Goal: Task Accomplishment & Management: Manage account settings

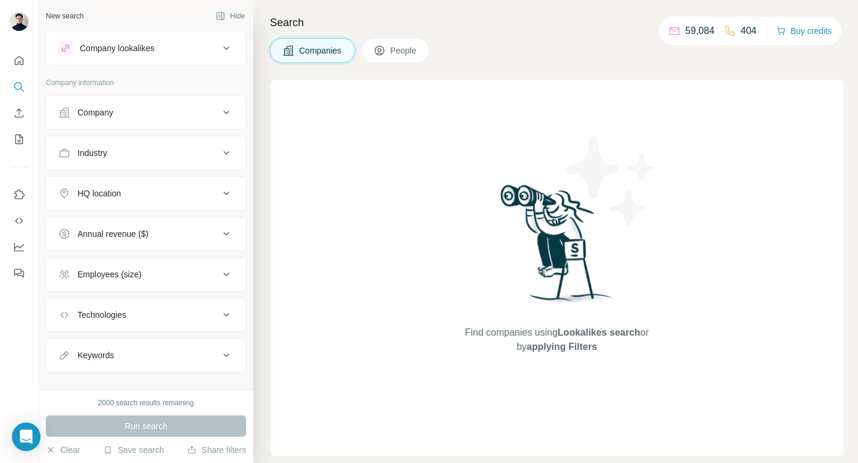
click at [149, 273] on div "Employees (size)" at bounding box center [138, 275] width 161 height 12
click at [397, 49] on span "People" at bounding box center [403, 51] width 27 height 12
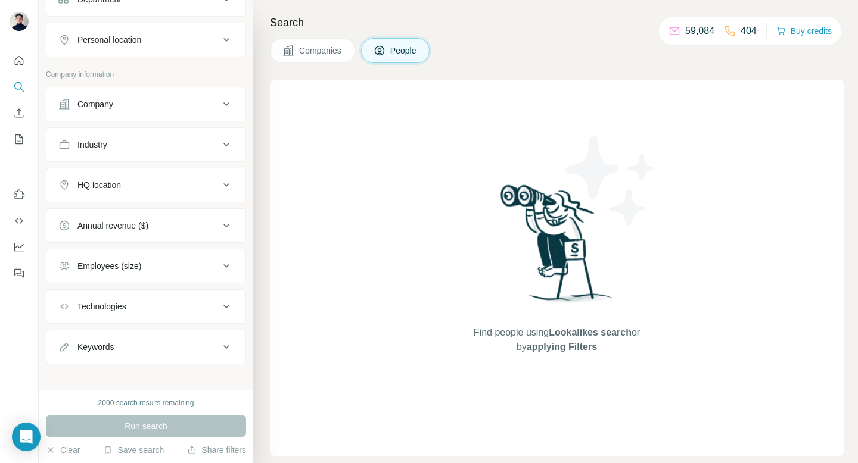
scroll to position [202, 0]
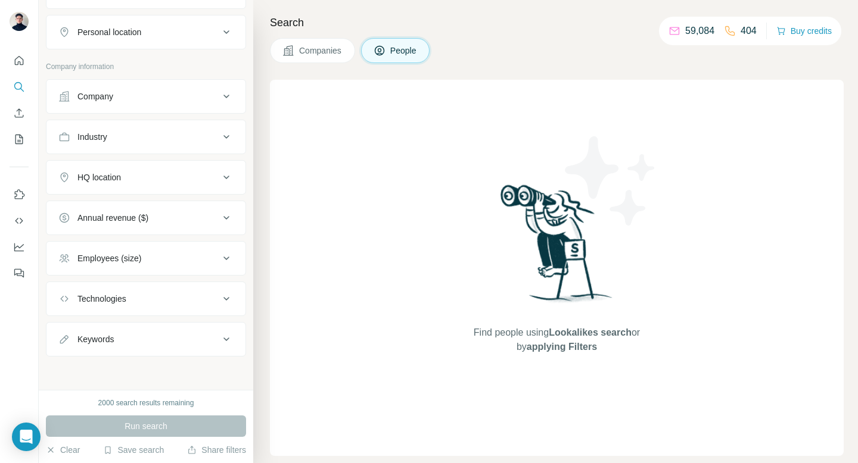
click at [168, 348] on button "Keywords" at bounding box center [145, 339] width 199 height 29
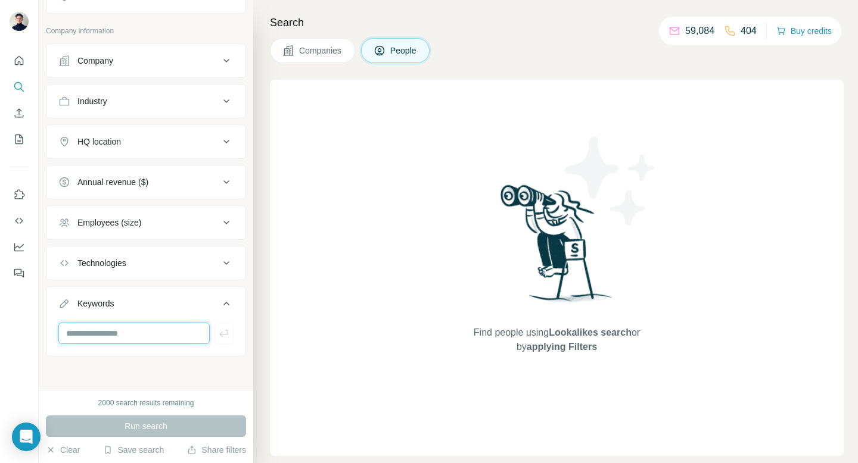
click at [154, 335] on input "text" at bounding box center [133, 333] width 151 height 21
type input "*****"
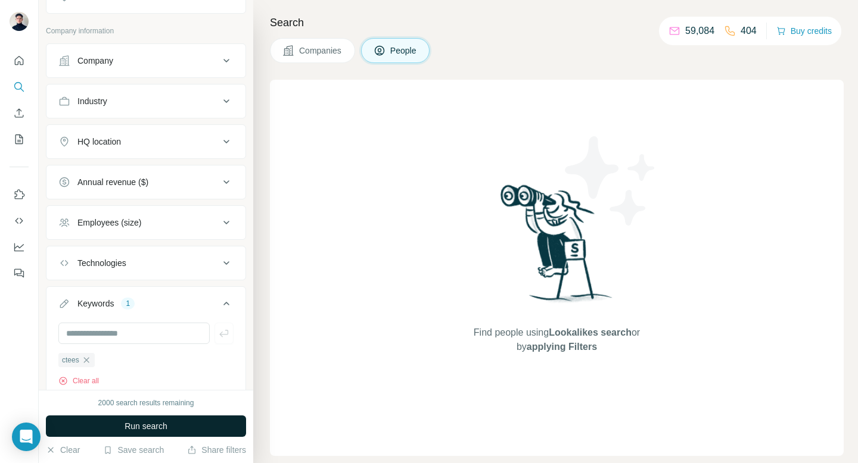
click at [154, 425] on span "Run search" at bounding box center [145, 426] width 43 height 12
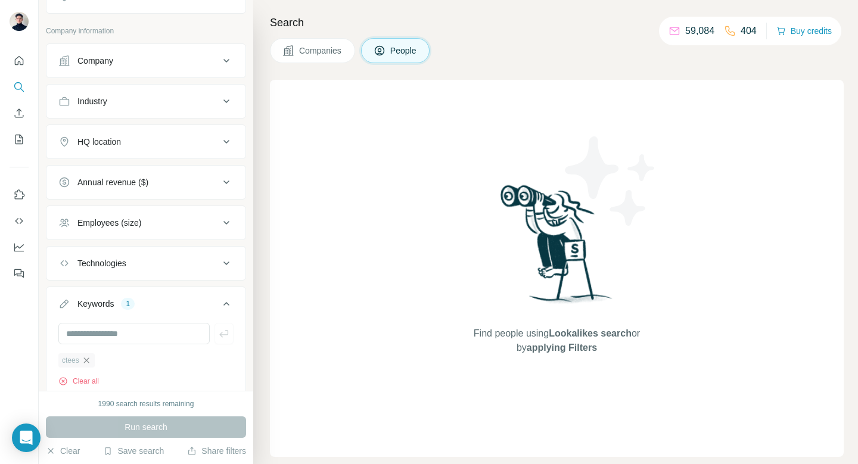
click at [89, 356] on icon "button" at bounding box center [87, 361] width 10 height 10
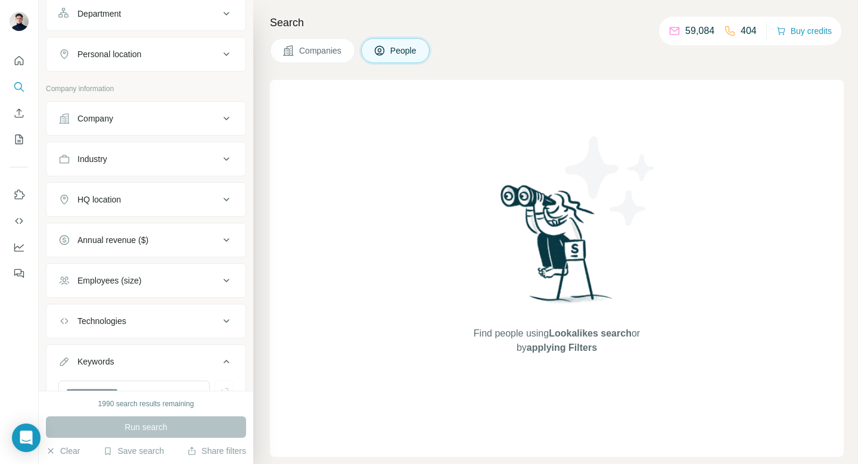
scroll to position [130, 0]
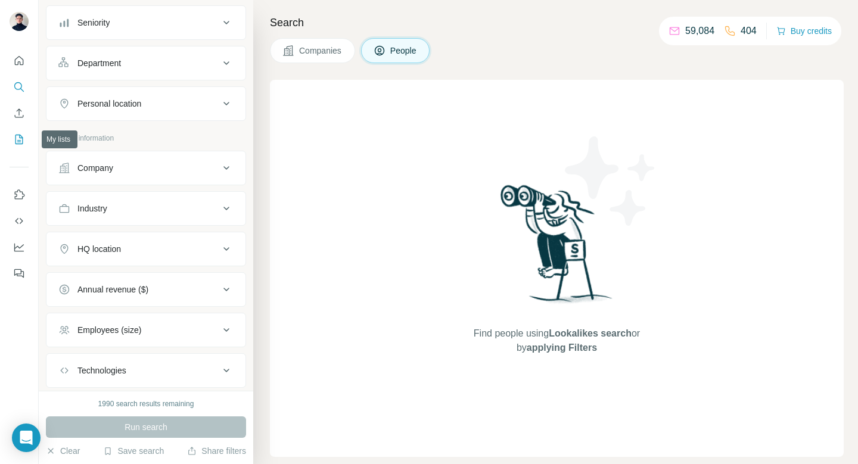
click at [20, 136] on icon "My lists" at bounding box center [19, 139] width 12 height 12
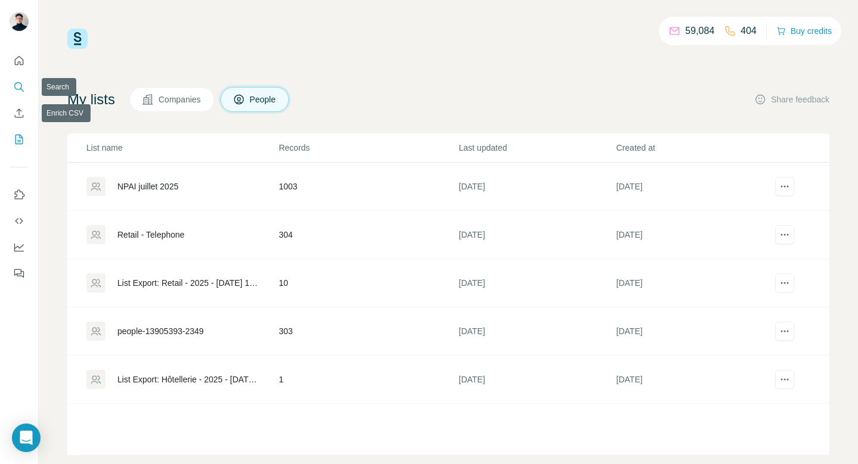
click at [17, 94] on button "Search" at bounding box center [19, 86] width 19 height 21
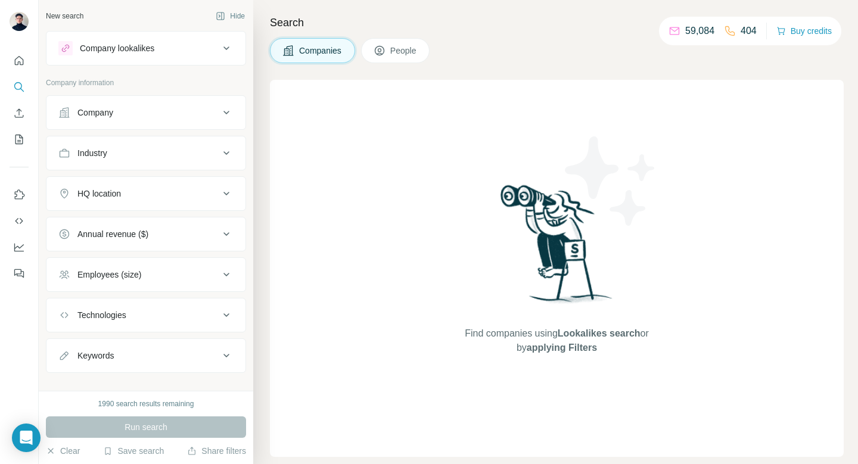
click at [399, 46] on span "People" at bounding box center [403, 51] width 27 height 12
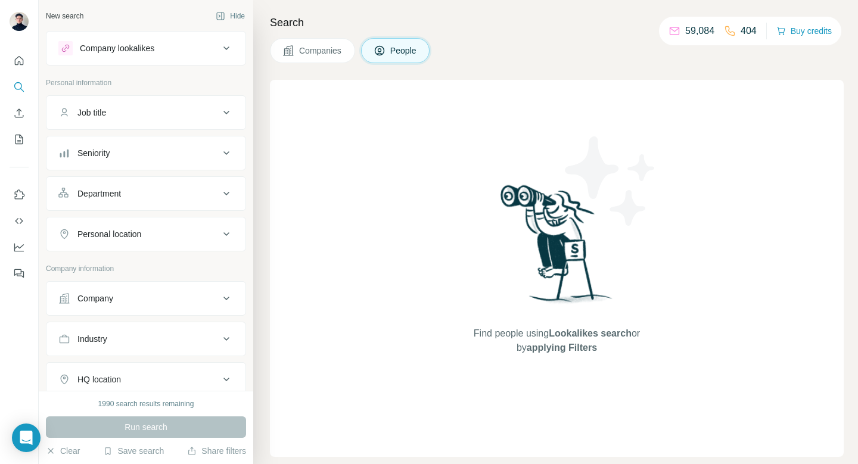
click at [141, 111] on div "Job title" at bounding box center [138, 113] width 161 height 12
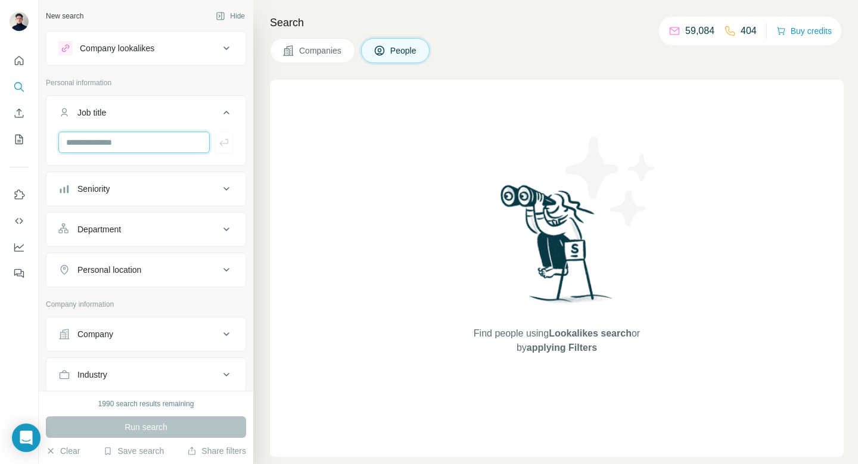
click at [158, 136] on input "text" at bounding box center [133, 142] width 151 height 21
type input "*****"
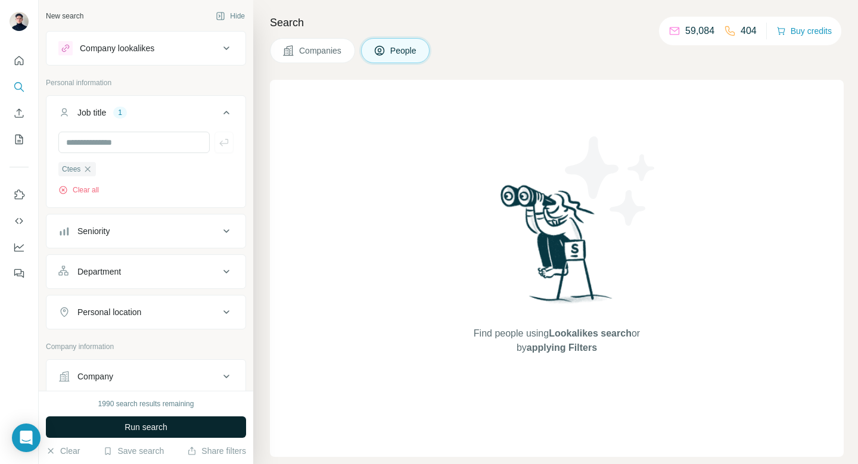
click at [167, 429] on span "Run search" at bounding box center [145, 427] width 43 height 12
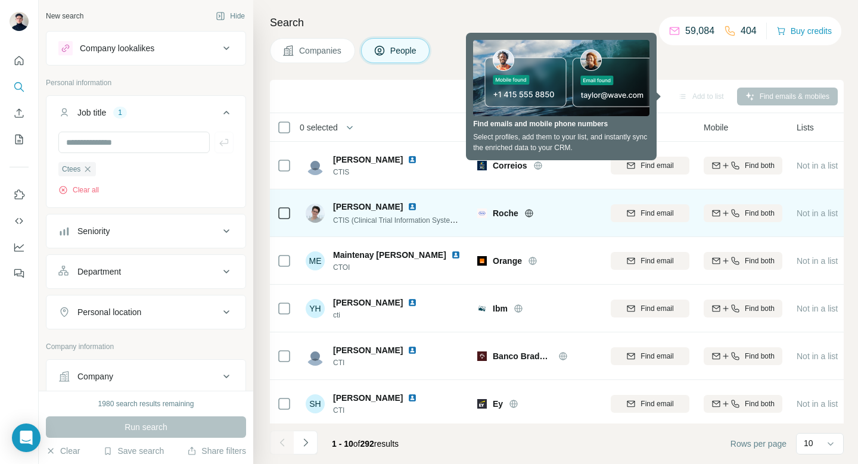
scroll to position [115, 0]
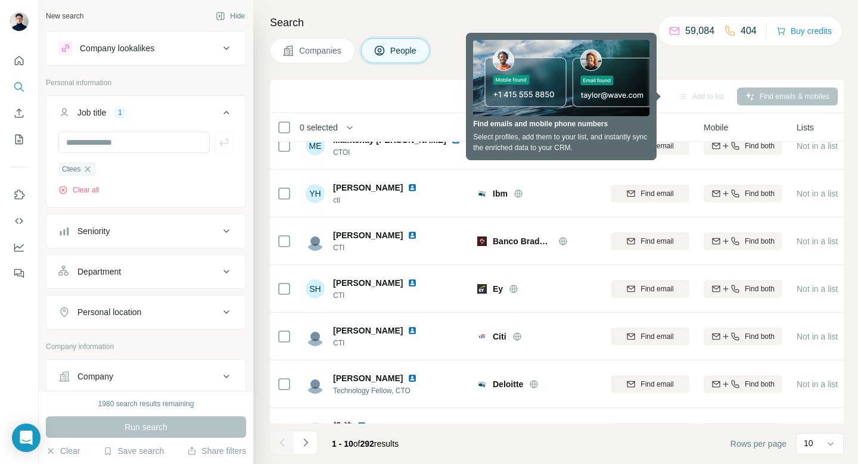
click at [696, 56] on div "Companies People" at bounding box center [557, 50] width 574 height 25
click at [678, 68] on div "Search Companies People Sync to Pipedrive Add to list Find emails & mobiles 0 s…" at bounding box center [555, 232] width 605 height 464
click at [709, 68] on div "Search Companies People Sync to Pipedrive Add to list Find emails & mobiles 0 s…" at bounding box center [555, 232] width 605 height 464
click at [677, 95] on div "Add to list" at bounding box center [700, 97] width 63 height 18
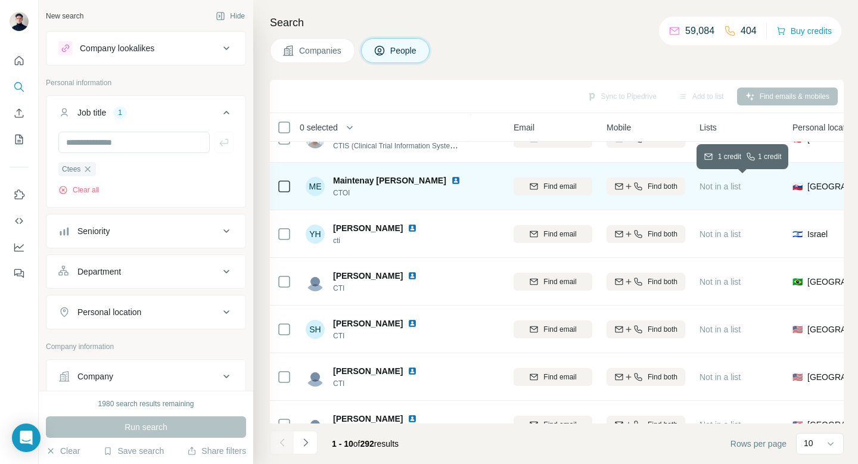
scroll to position [74, 101]
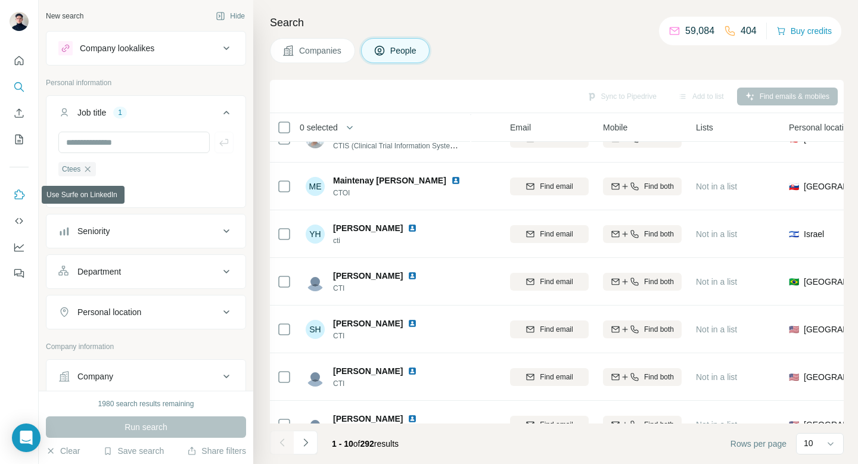
click at [19, 194] on icon "Use Surfe on LinkedIn" at bounding box center [19, 195] width 12 height 12
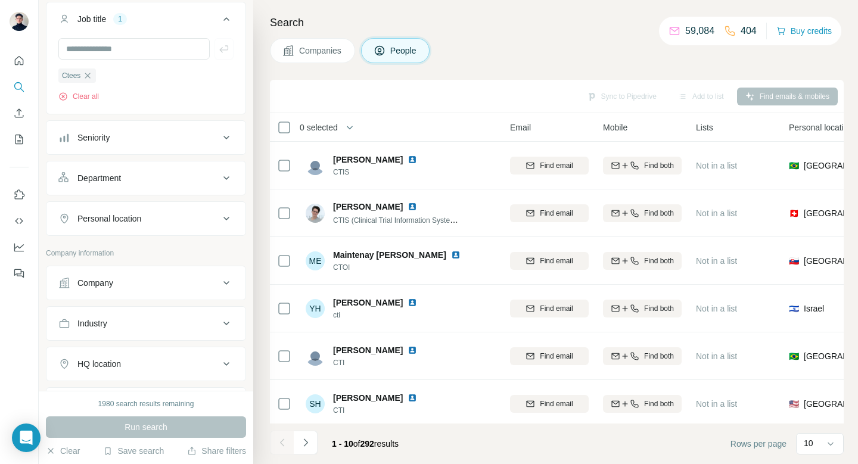
scroll to position [102, 0]
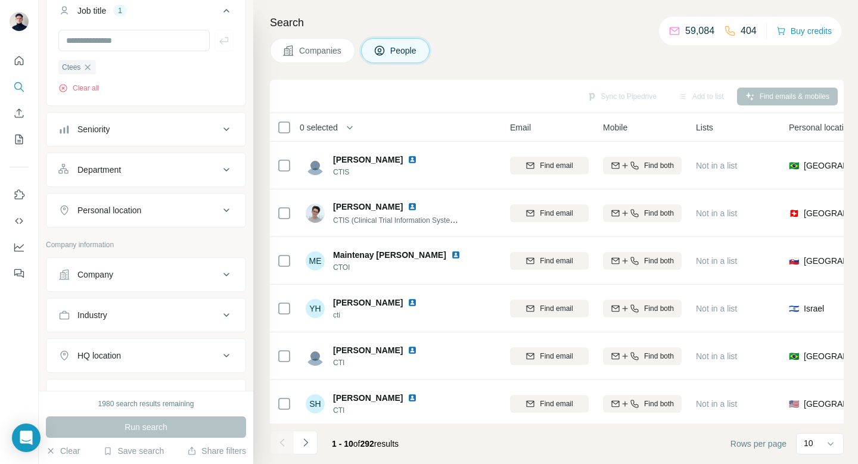
drag, startPoint x: 155, startPoint y: 213, endPoint x: 138, endPoint y: 228, distance: 22.4
click at [155, 212] on div "Personal location" at bounding box center [138, 210] width 161 height 12
click at [122, 235] on input "text" at bounding box center [145, 239] width 175 height 21
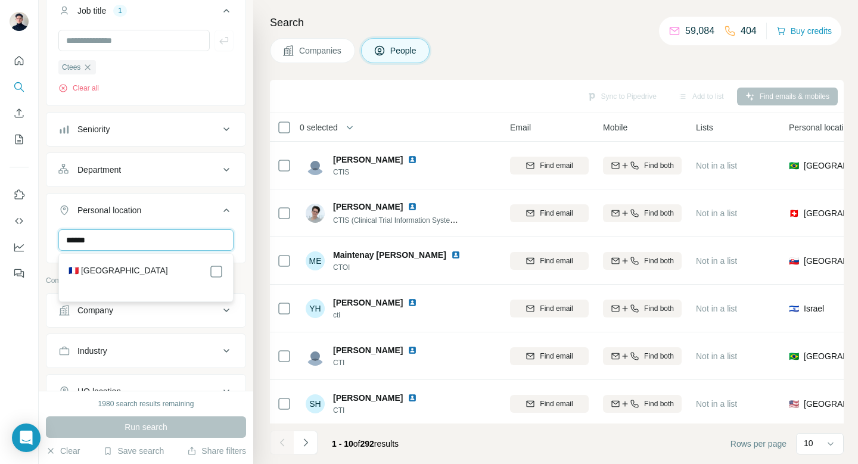
type input "******"
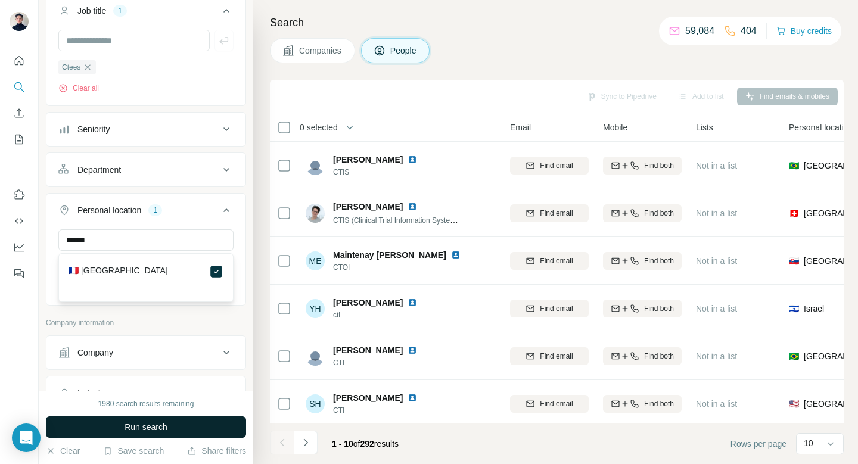
click at [142, 435] on button "Run search" at bounding box center [146, 426] width 200 height 21
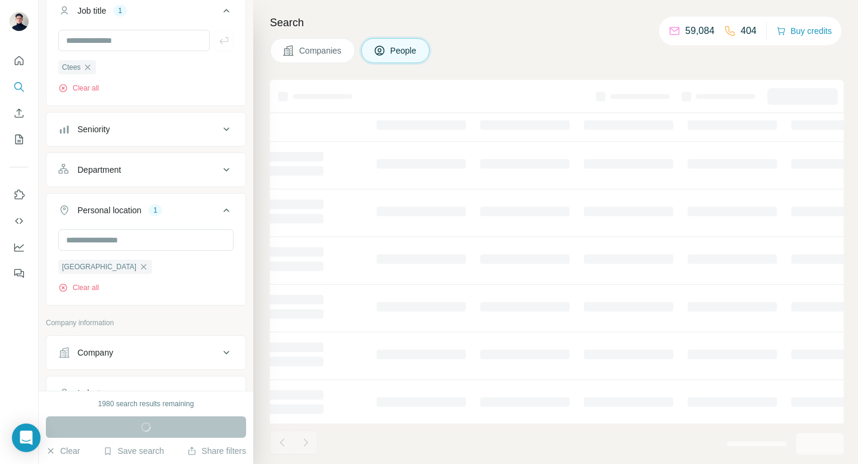
click at [471, 48] on div "Companies People" at bounding box center [557, 50] width 574 height 25
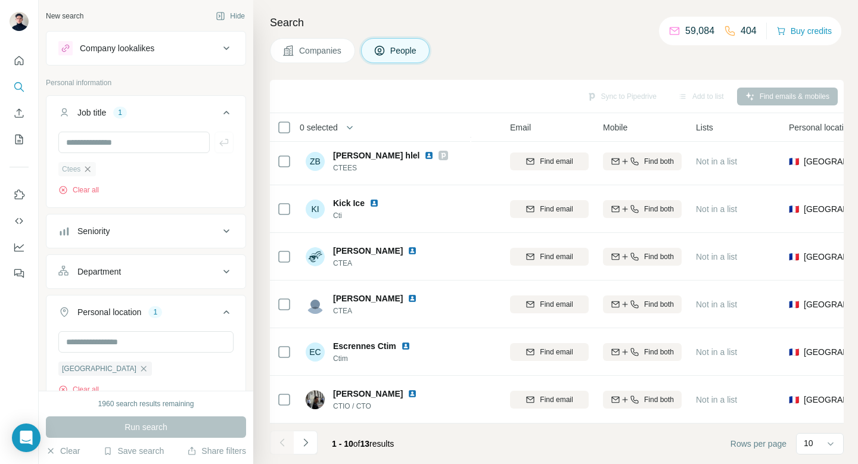
click at [91, 167] on icon "button" at bounding box center [88, 169] width 10 height 10
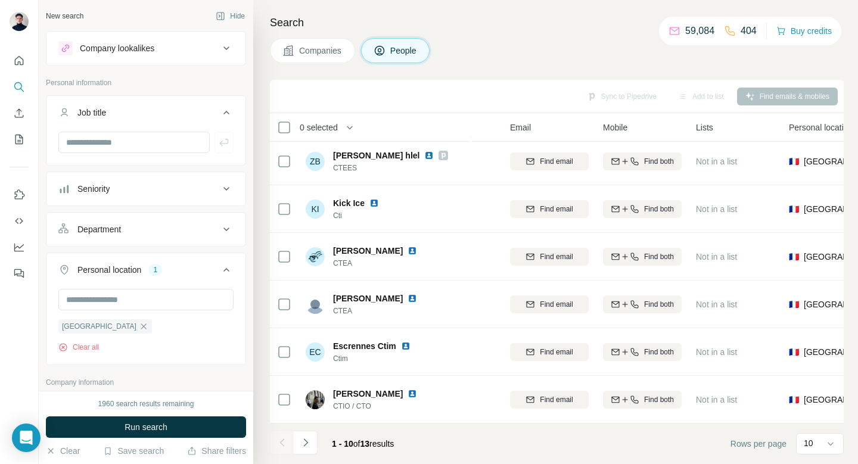
click at [168, 45] on div "Company lookalikes" at bounding box center [138, 48] width 161 height 14
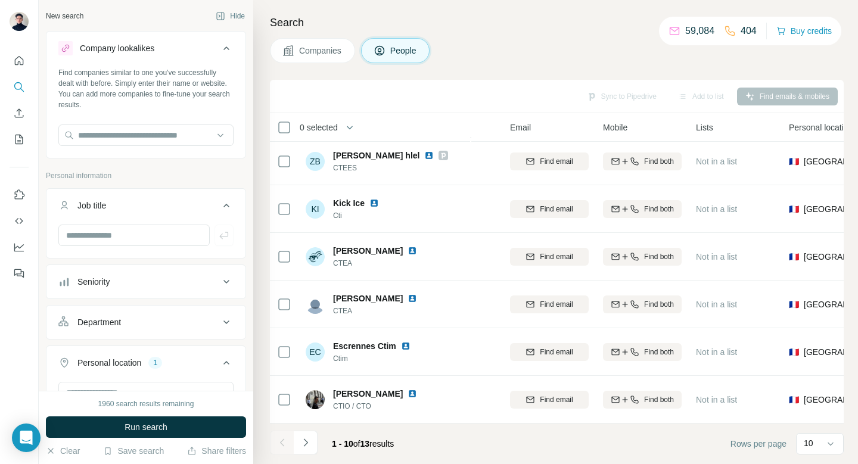
click at [477, 23] on h4 "Search" at bounding box center [557, 22] width 574 height 17
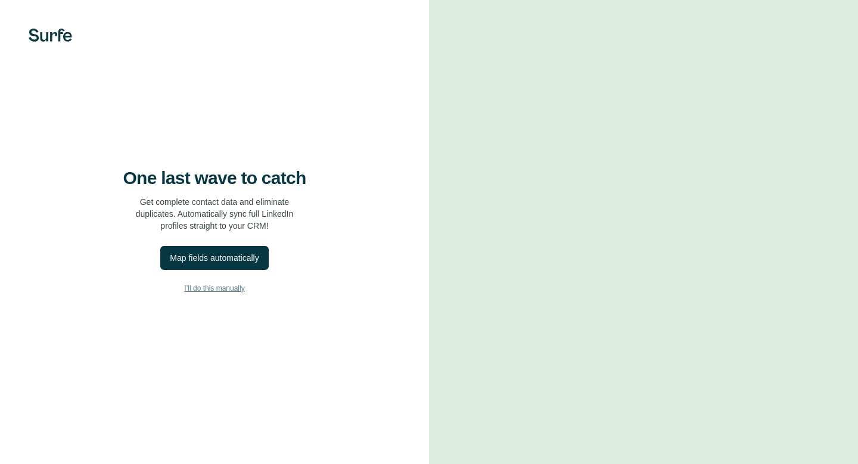
click at [220, 292] on span "I’ll do this manually" at bounding box center [214, 288] width 60 height 11
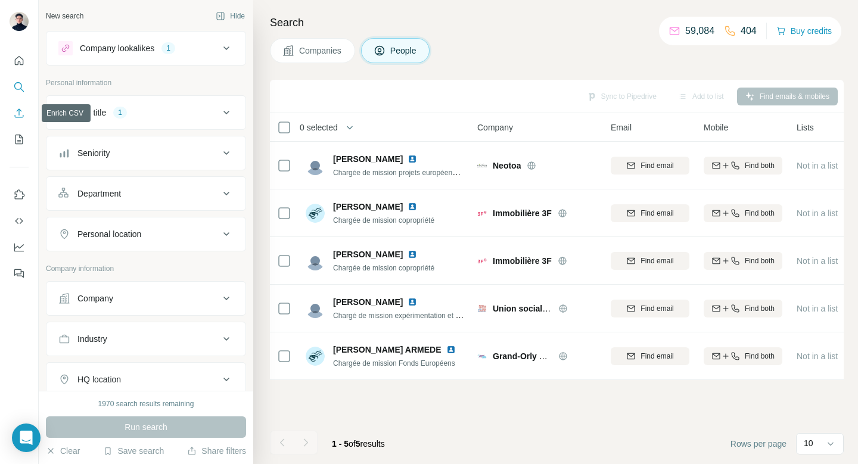
click at [16, 111] on icon "Enrich CSV" at bounding box center [19, 113] width 12 height 12
click at [16, 142] on icon "My lists" at bounding box center [19, 139] width 12 height 12
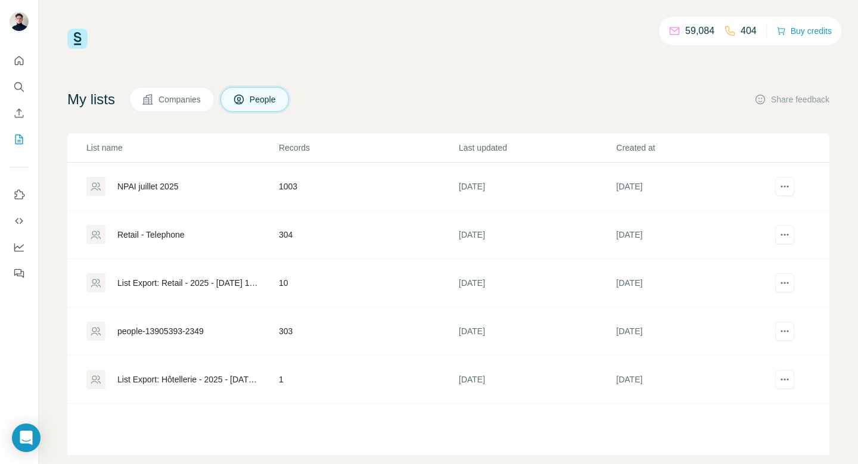
click at [498, 71] on div "59,084 404 Buy credits My lists Companies People Share feedback List name Recor…" at bounding box center [448, 242] width 762 height 426
click at [443, 45] on div "59,084 404 Buy credits" at bounding box center [448, 39] width 762 height 20
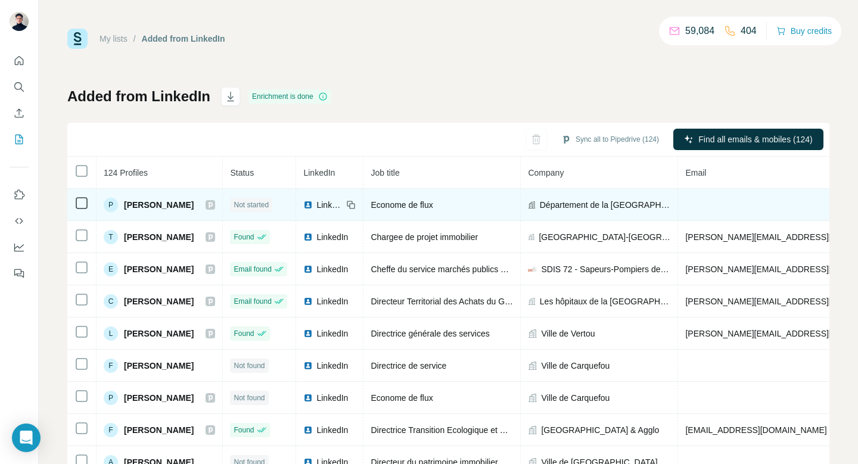
click at [176, 203] on span "[PERSON_NAME]" at bounding box center [159, 205] width 70 height 12
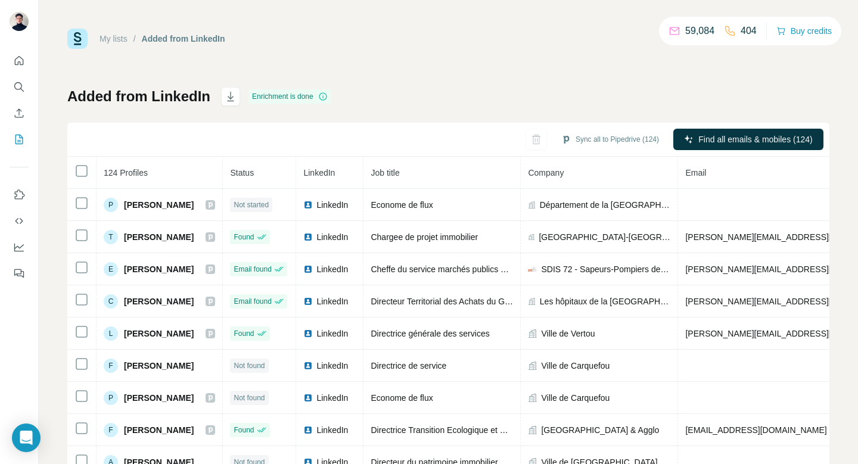
click at [431, 92] on div "Added from LinkedIn Enrichment is done Sync all to Pipedrive (124) Find all ema…" at bounding box center [448, 279] width 762 height 384
click at [15, 138] on icon "My lists" at bounding box center [19, 140] width 8 height 10
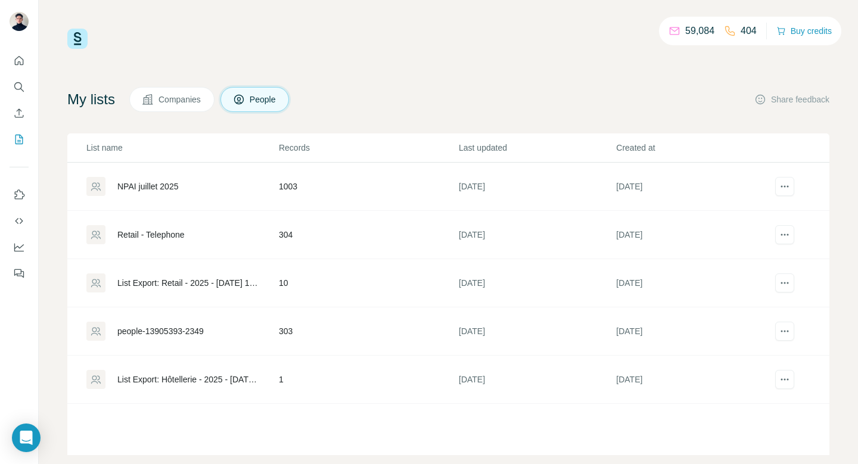
click at [185, 95] on span "Companies" at bounding box center [179, 100] width 43 height 12
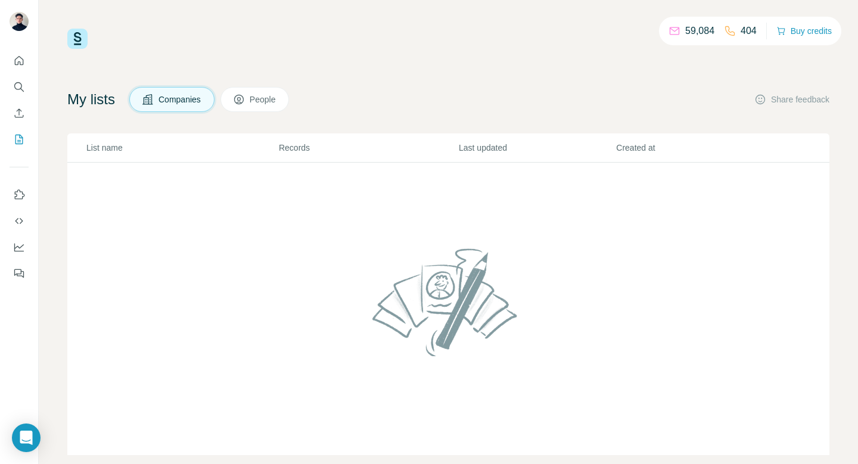
click at [262, 96] on span "People" at bounding box center [263, 100] width 27 height 12
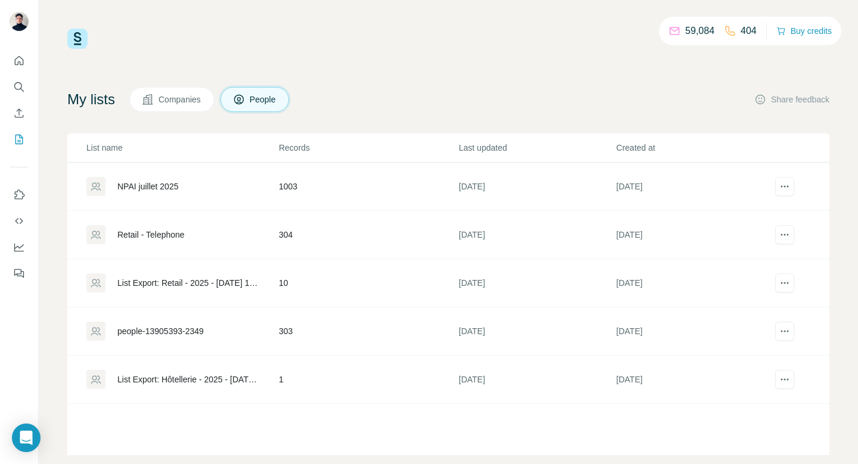
scroll to position [20, 0]
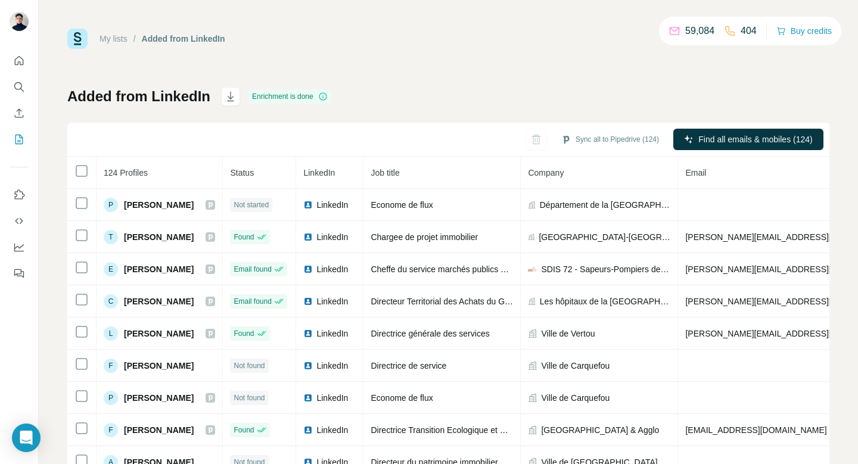
click at [120, 39] on link "My lists" at bounding box center [113, 39] width 28 height 10
click at [187, 95] on h1 "Added from LinkedIn" at bounding box center [138, 96] width 143 height 19
click at [115, 39] on link "My lists" at bounding box center [113, 39] width 28 height 10
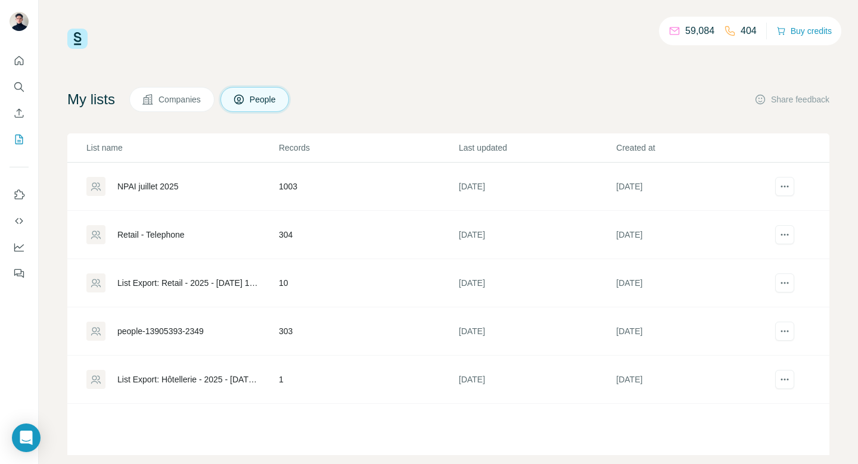
scroll to position [1, 0]
click at [20, 85] on icon "Search" at bounding box center [19, 87] width 12 height 12
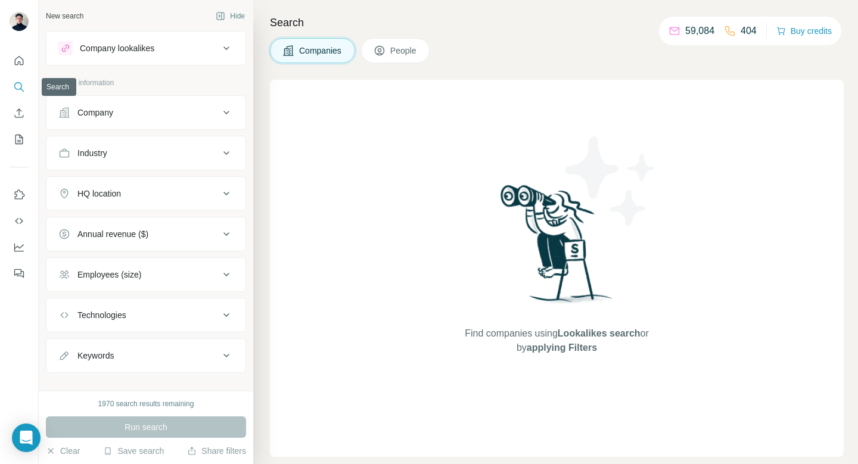
click at [17, 87] on icon "Search" at bounding box center [19, 87] width 12 height 12
click at [13, 64] on icon "Quick start" at bounding box center [19, 61] width 12 height 12
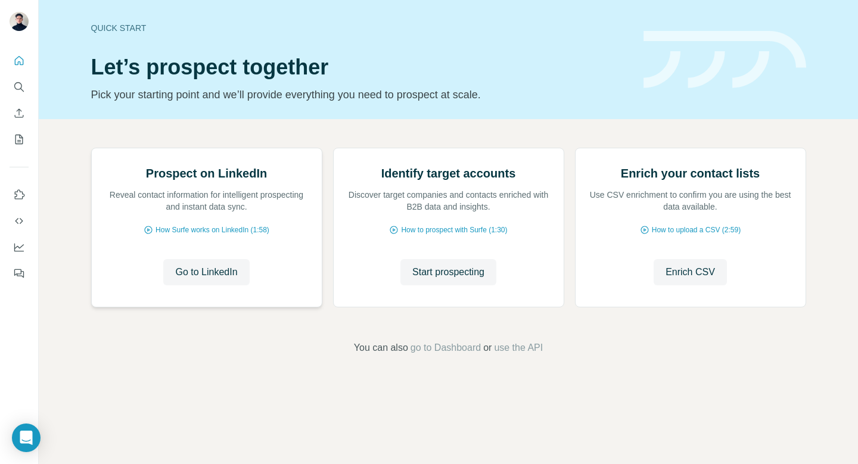
scroll to position [48, 0]
click at [25, 108] on button "Enrich CSV" at bounding box center [19, 112] width 19 height 21
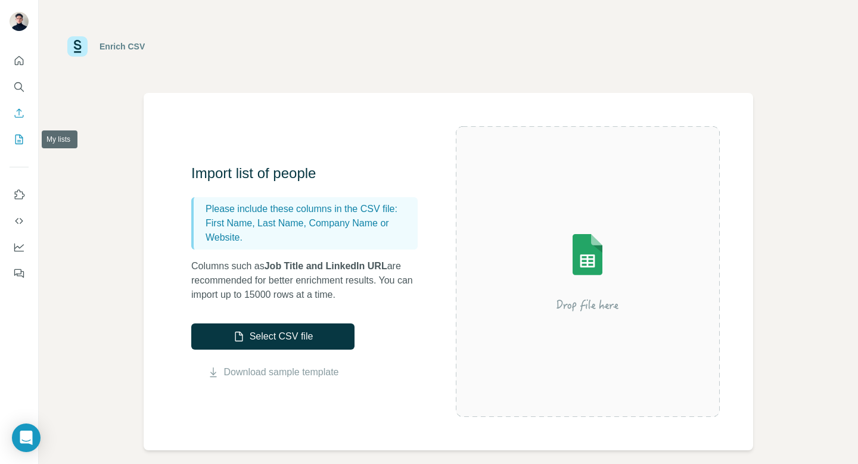
click at [21, 134] on icon "My lists" at bounding box center [19, 139] width 12 height 12
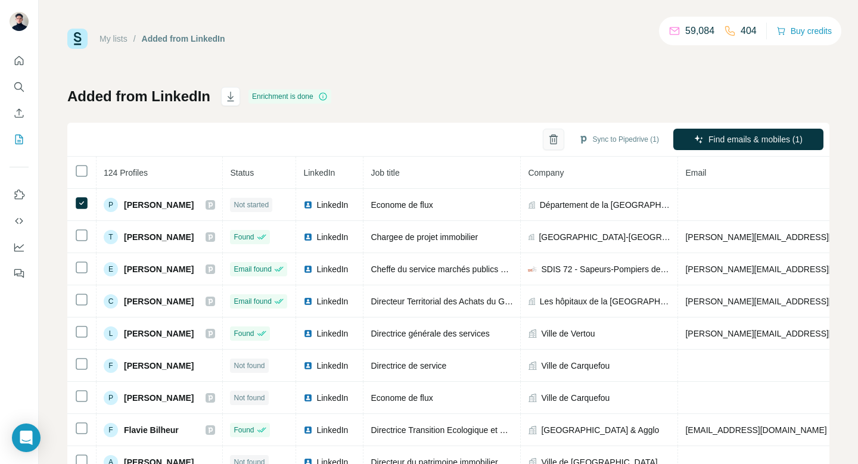
click at [547, 133] on icon "button" at bounding box center [553, 139] width 12 height 12
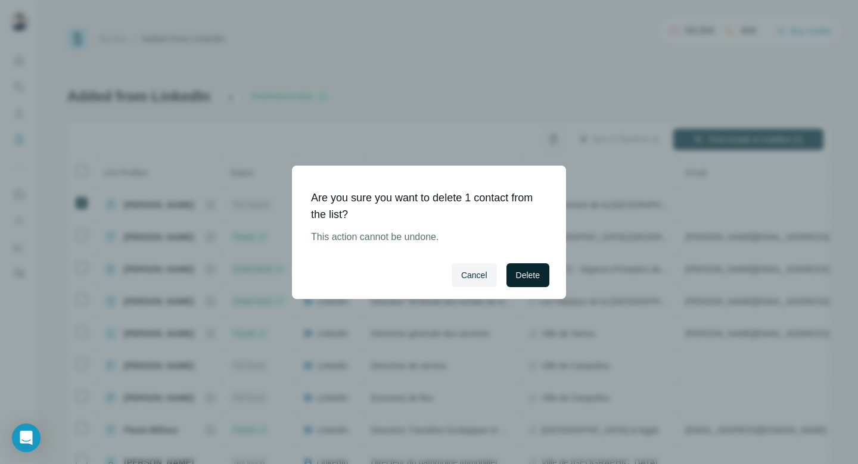
click at [523, 276] on span "Delete" at bounding box center [528, 275] width 24 height 12
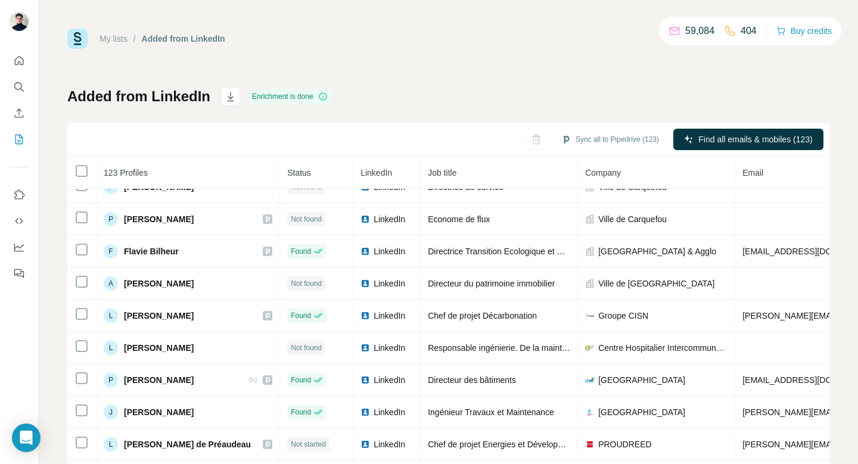
scroll to position [147, 0]
click at [74, 174] on icon at bounding box center [81, 171] width 14 height 14
click at [233, 95] on icon "button" at bounding box center [231, 97] width 12 height 12
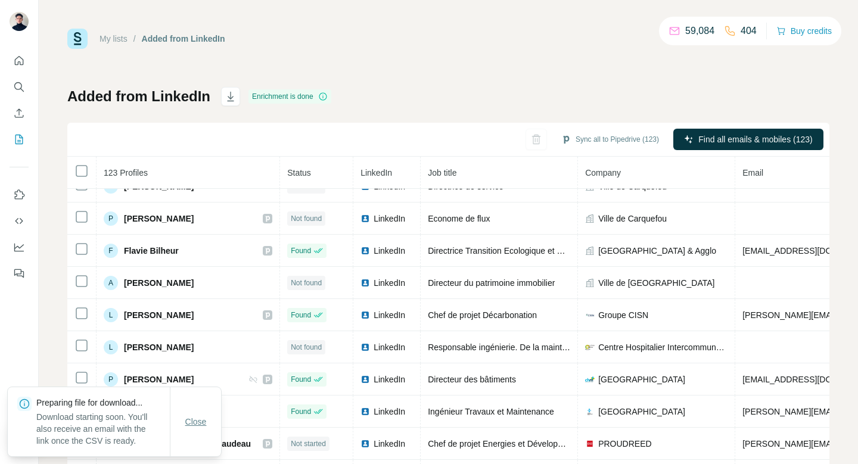
click at [201, 420] on span "Close" at bounding box center [195, 422] width 21 height 12
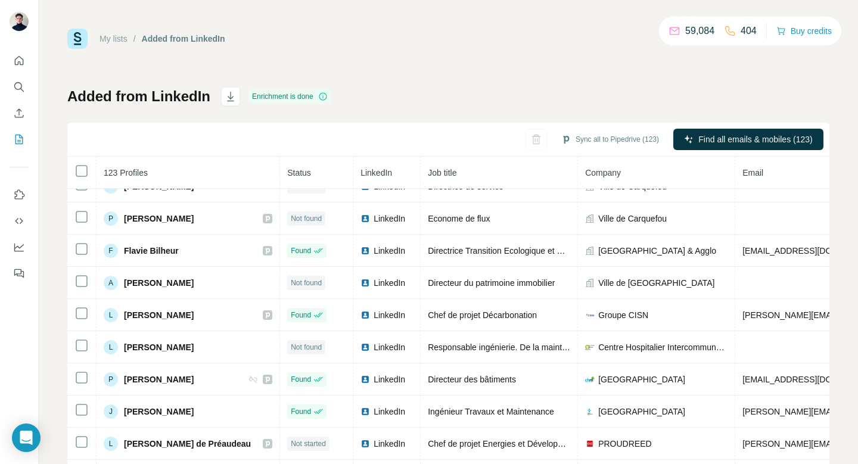
click at [433, 62] on div "My lists / Added from LinkedIn 59,084 404 Buy credits Added from LinkedIn Enric…" at bounding box center [448, 250] width 762 height 443
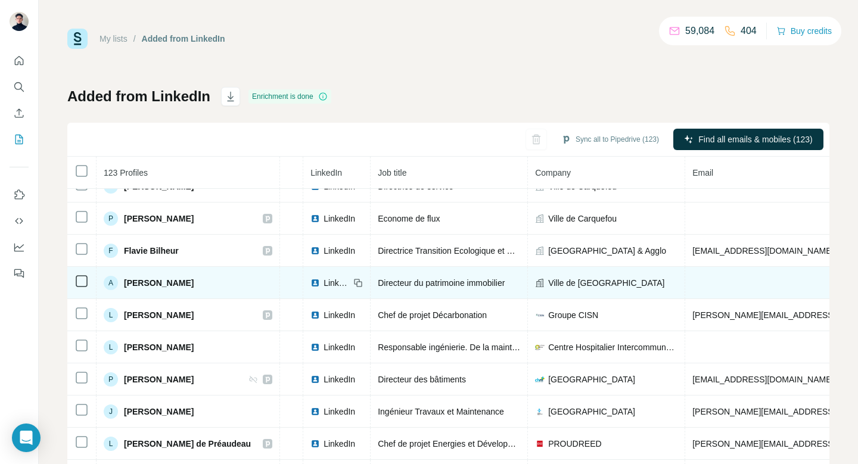
scroll to position [147, 66]
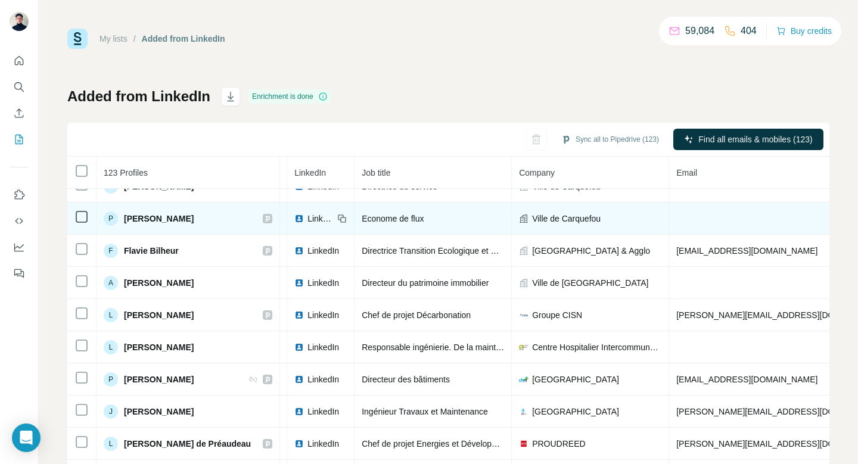
click at [551, 219] on span "Ville de Carquefou" at bounding box center [566, 219] width 68 height 12
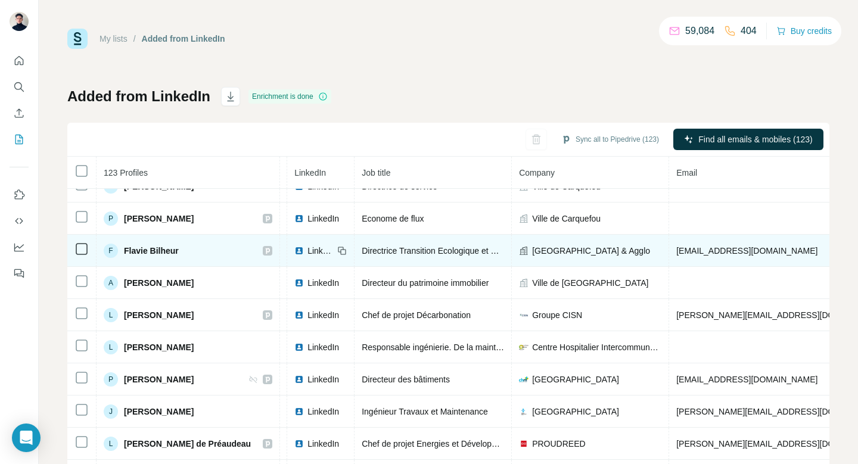
scroll to position [0, 66]
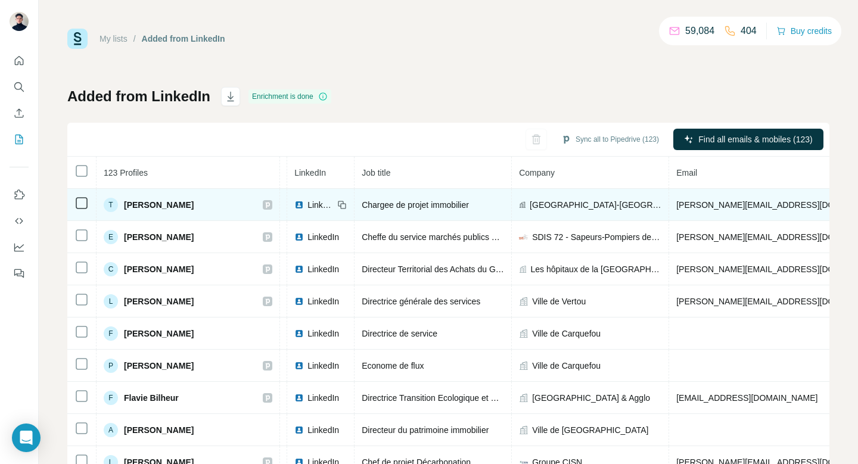
click at [575, 200] on span "[GEOGRAPHIC_DATA]-[GEOGRAPHIC_DATA]" at bounding box center [595, 205] width 132 height 12
